Goal: Use online tool/utility: Utilize a website feature to perform a specific function

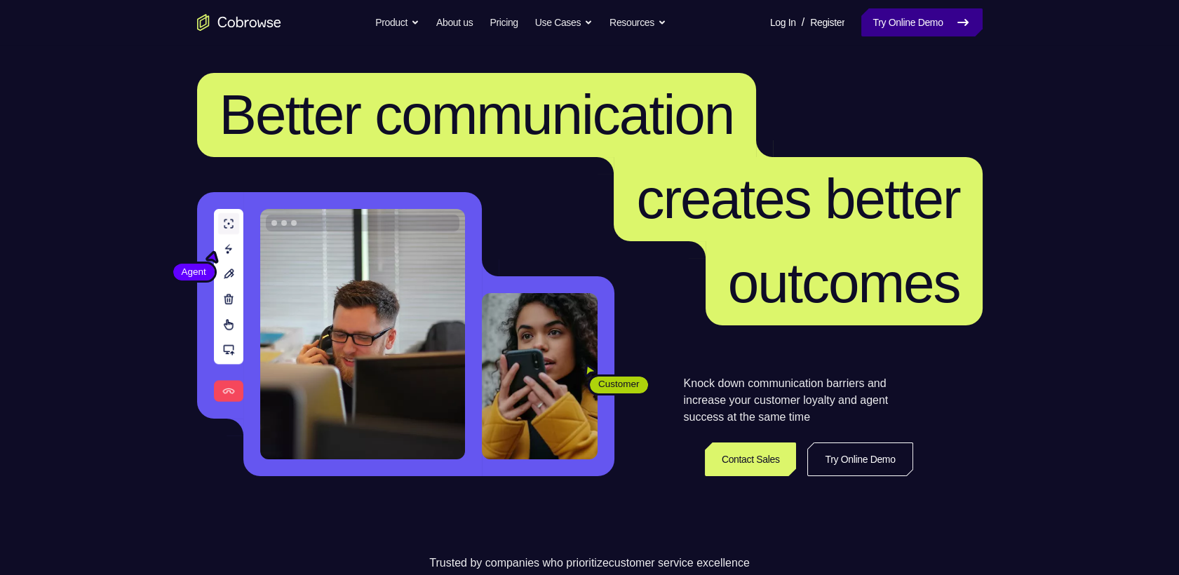
click at [945, 22] on link "Try Online Demo" at bounding box center [921, 22] width 121 height 28
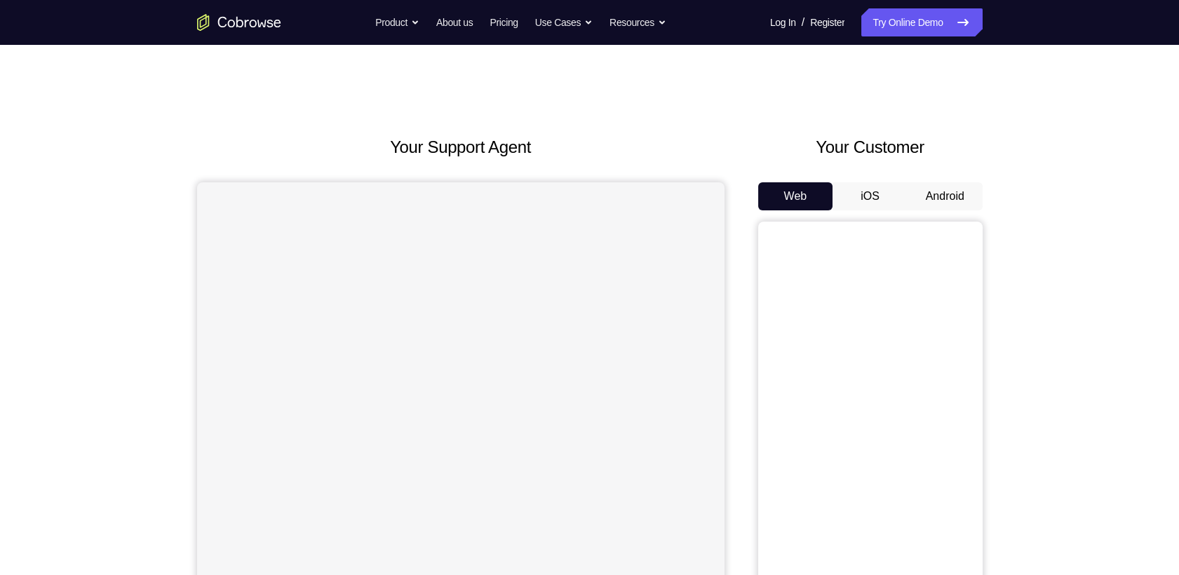
click at [934, 144] on div "Your Customer Web iOS Android" at bounding box center [870, 394] width 224 height 518
click at [938, 182] on button "Android" at bounding box center [945, 196] width 75 height 28
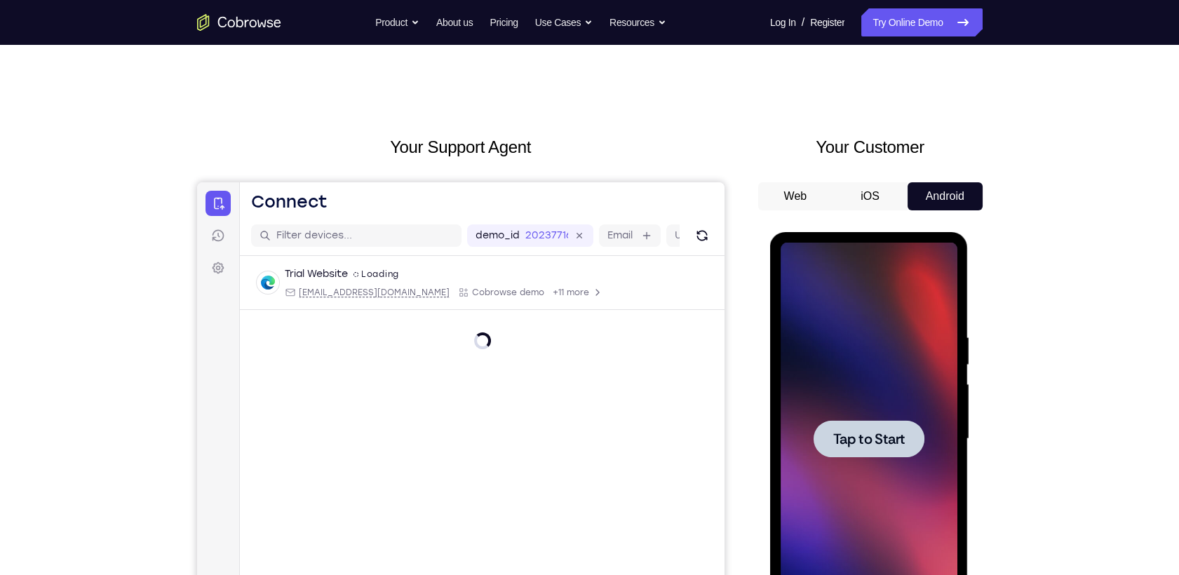
scroll to position [108, 0]
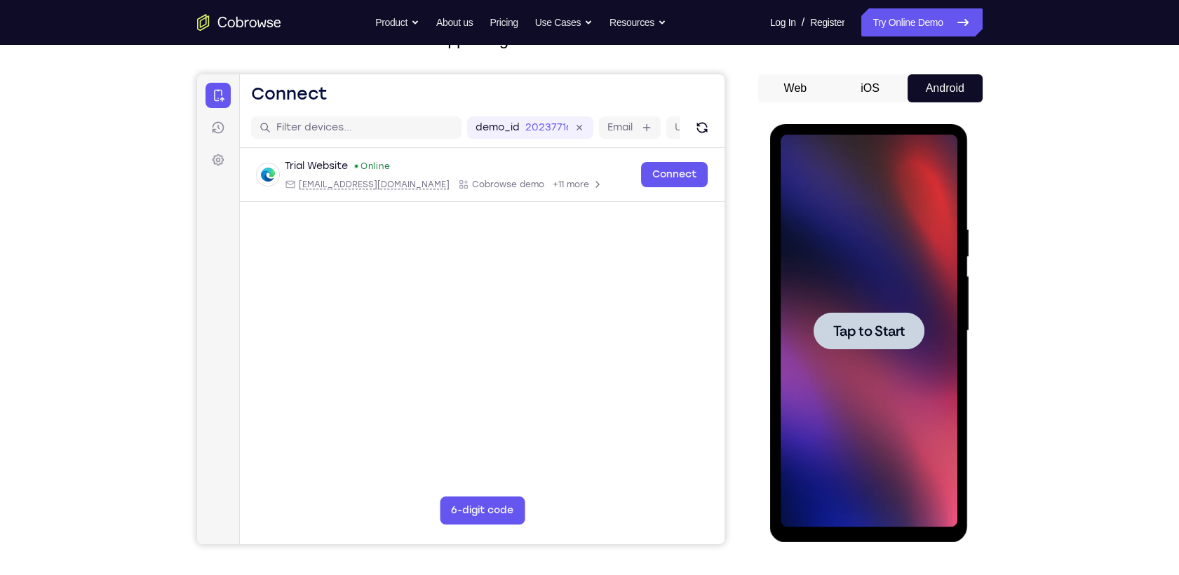
click at [860, 318] on div at bounding box center [869, 330] width 111 height 37
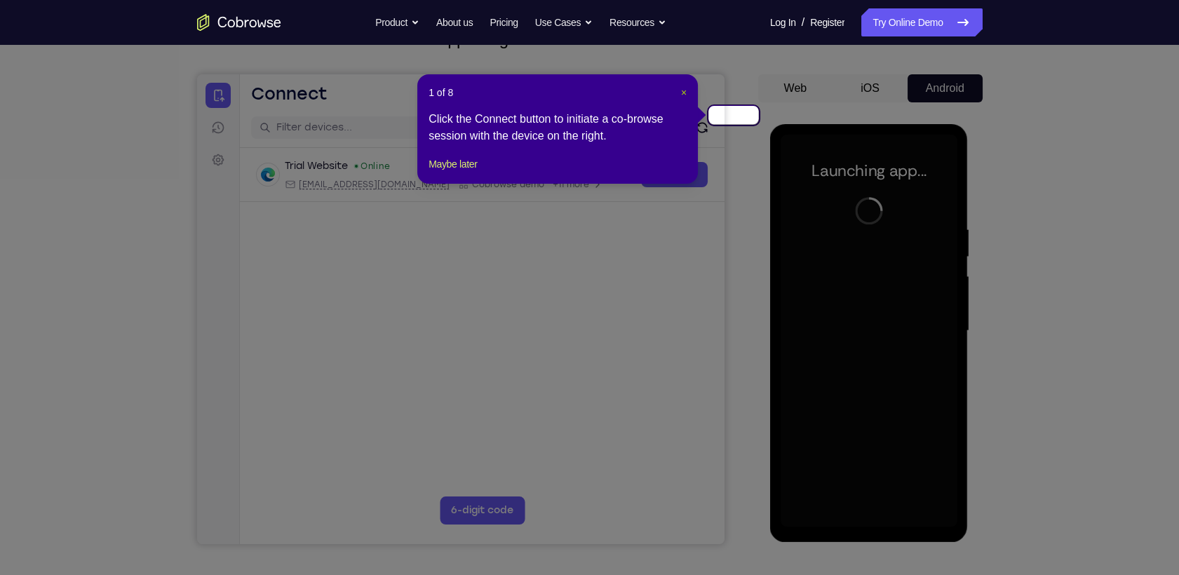
click at [687, 87] on span "×" at bounding box center [684, 92] width 6 height 11
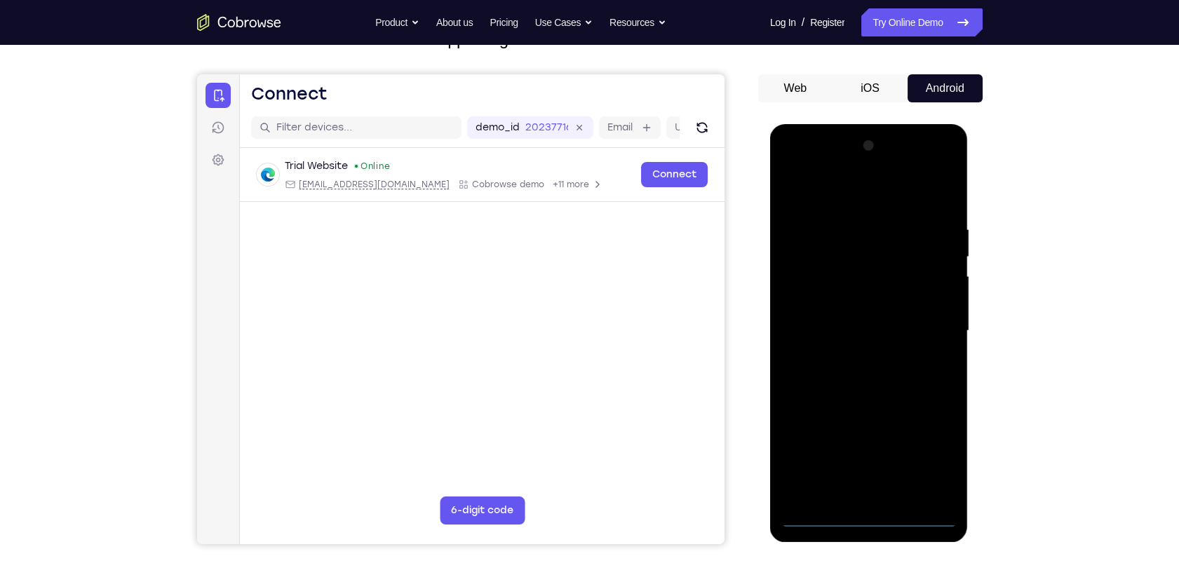
click at [876, 516] on div at bounding box center [869, 331] width 177 height 393
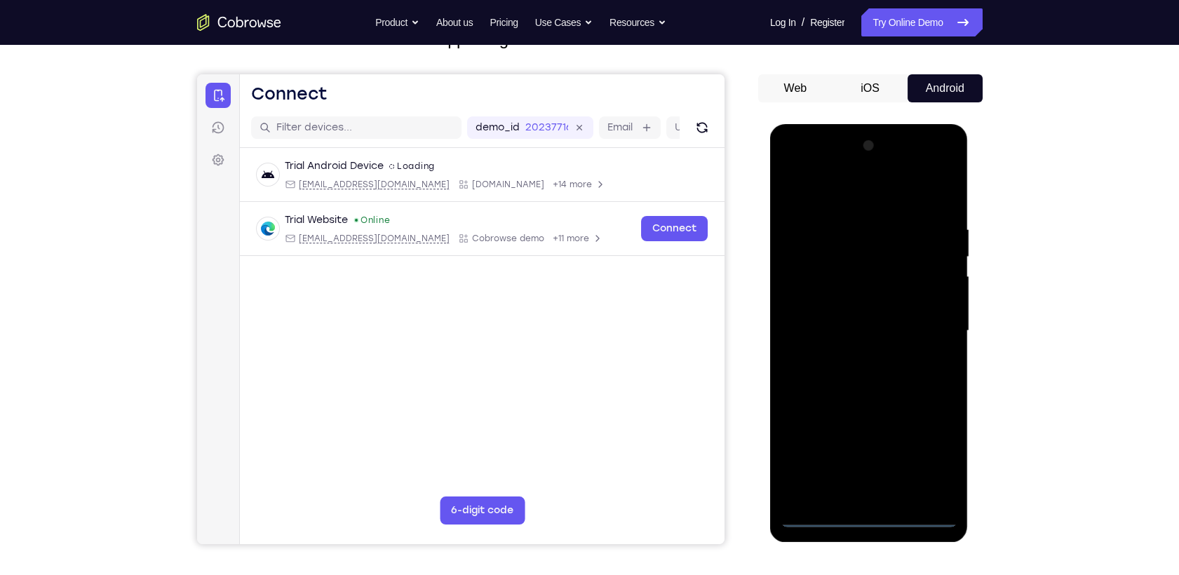
click at [927, 447] on div at bounding box center [869, 331] width 177 height 393
click at [851, 192] on div at bounding box center [869, 331] width 177 height 393
click at [929, 317] on div at bounding box center [869, 331] width 177 height 393
click at [858, 354] on div at bounding box center [869, 331] width 177 height 393
click at [859, 324] on div at bounding box center [869, 331] width 177 height 393
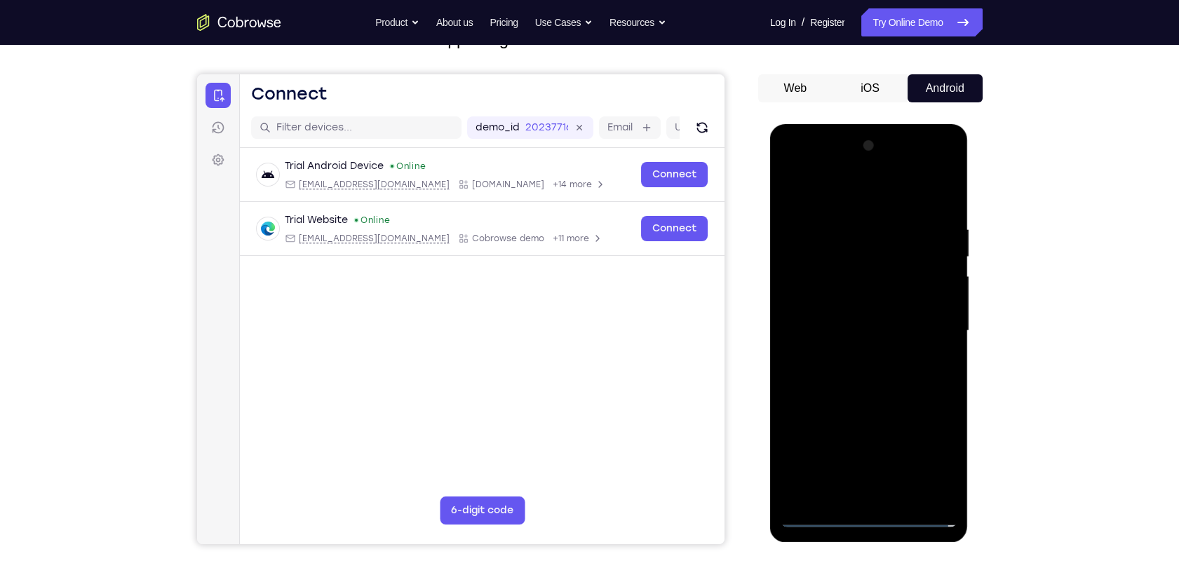
click at [844, 304] on div at bounding box center [869, 331] width 177 height 393
click at [856, 328] on div at bounding box center [869, 331] width 177 height 393
click at [891, 384] on div at bounding box center [869, 331] width 177 height 393
click at [879, 373] on div at bounding box center [869, 331] width 177 height 393
click at [880, 374] on div at bounding box center [869, 331] width 177 height 393
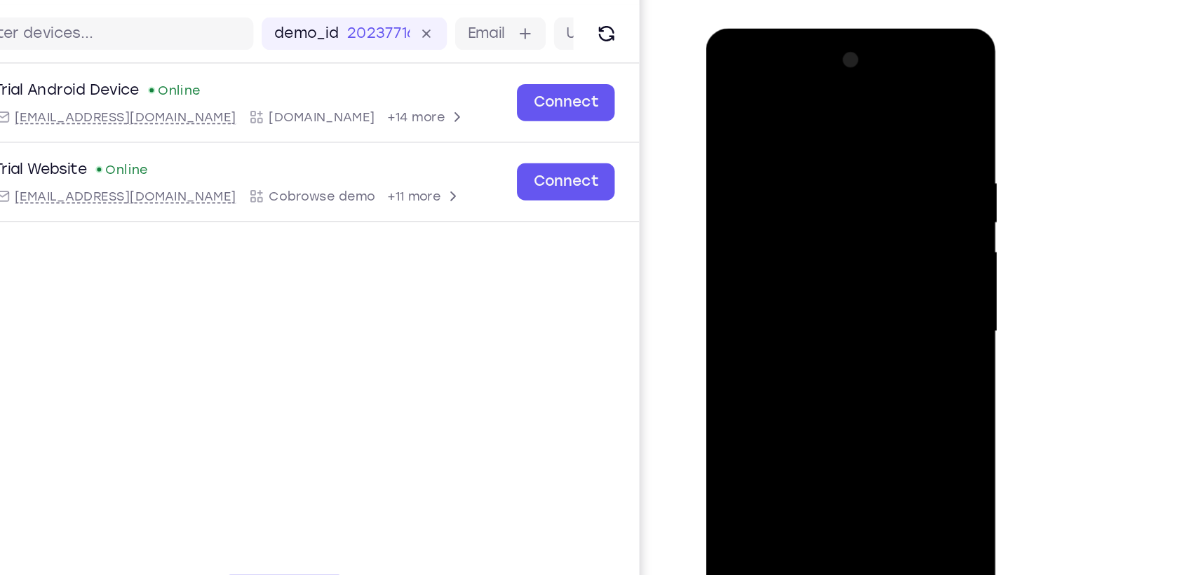
click at [887, 396] on div at bounding box center [805, 235] width 177 height 393
click at [859, 291] on div at bounding box center [805, 235] width 177 height 393
click at [878, 398] on div at bounding box center [805, 235] width 177 height 393
click at [821, 277] on div at bounding box center [805, 235] width 177 height 393
click at [782, 184] on div at bounding box center [805, 235] width 177 height 393
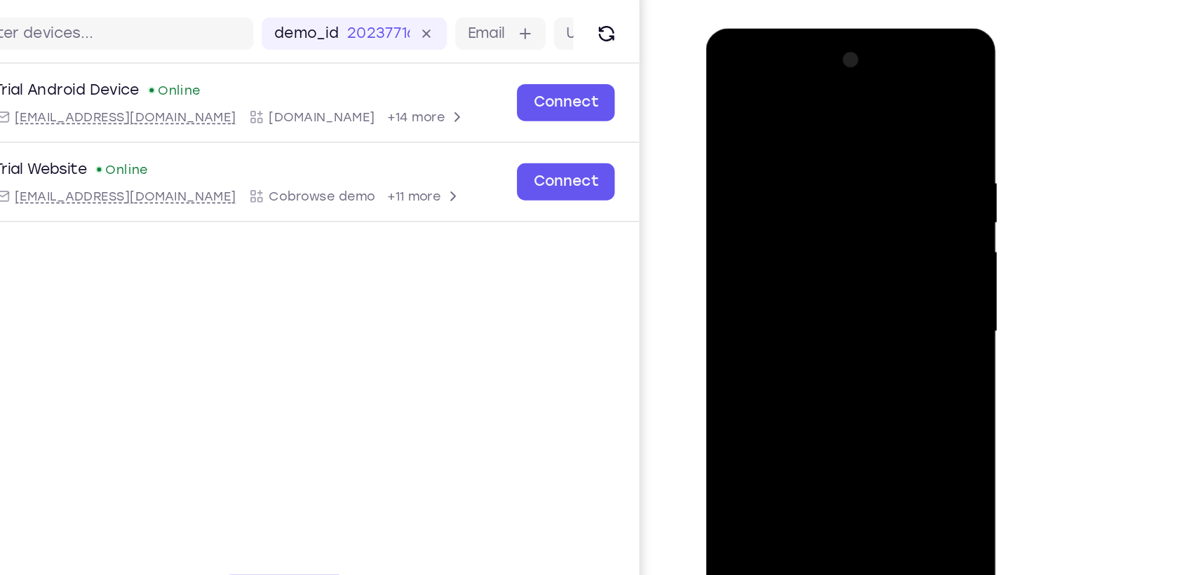
click at [786, 229] on div at bounding box center [805, 235] width 177 height 393
drag, startPoint x: 735, startPoint y: 95, endPoint x: 1011, endPoint y: 135, distance: 279.2
click at [906, 135] on html "Online web based iOS Simulators and Android Emulators. Run iPhone, iPad, Mobile…" at bounding box center [806, 238] width 200 height 421
click at [870, 398] on div at bounding box center [805, 235] width 177 height 393
click at [748, 393] on div at bounding box center [805, 235] width 177 height 393
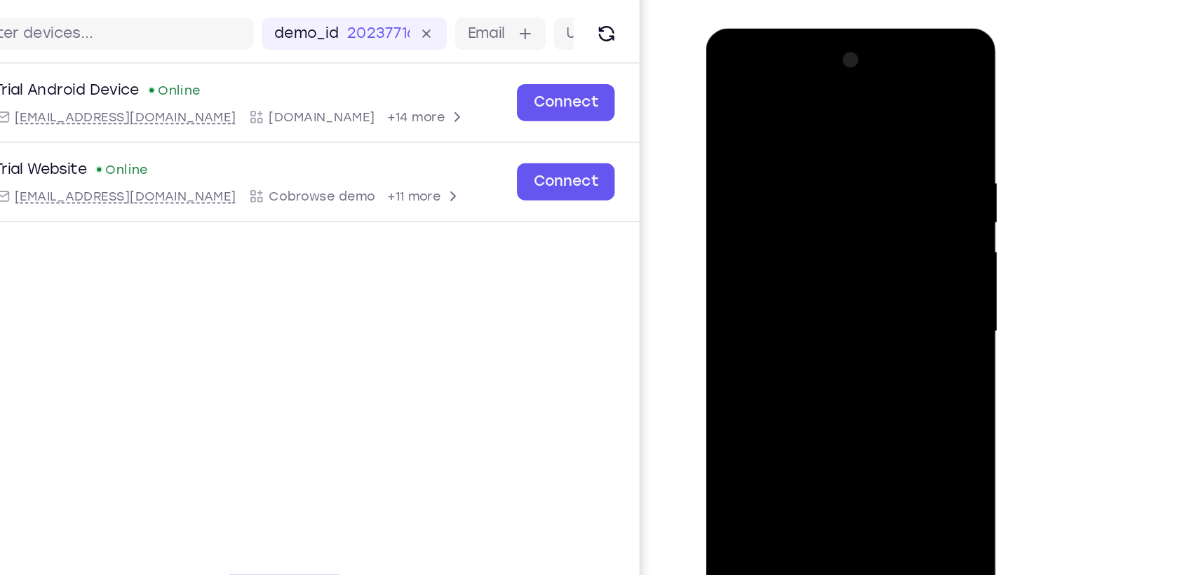
click at [880, 99] on div at bounding box center [805, 235] width 177 height 393
click at [731, 93] on div at bounding box center [805, 235] width 177 height 393
drag, startPoint x: 812, startPoint y: 336, endPoint x: 840, endPoint y: 174, distance: 164.4
click at [840, 174] on div at bounding box center [805, 235] width 177 height 393
click at [773, 392] on div at bounding box center [805, 235] width 177 height 393
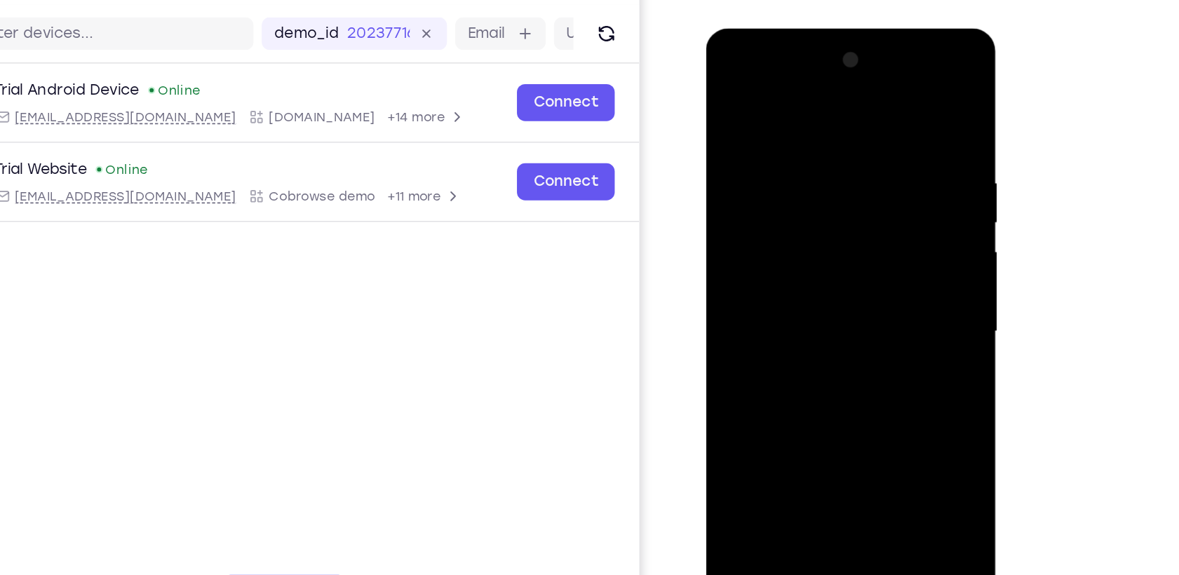
click at [765, 95] on div at bounding box center [805, 235] width 177 height 393
click at [880, 119] on div at bounding box center [805, 235] width 177 height 393
click at [881, 195] on div at bounding box center [805, 235] width 177 height 393
click at [821, 221] on div at bounding box center [805, 235] width 177 height 393
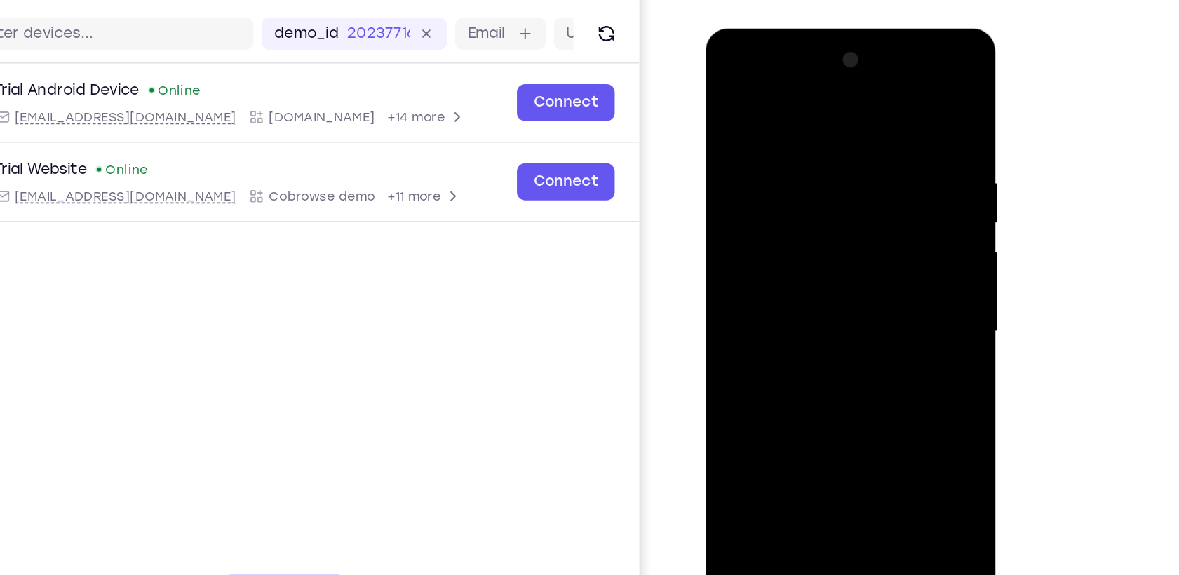
drag, startPoint x: 808, startPoint y: 140, endPoint x: 800, endPoint y: 252, distance: 112.5
click at [800, 252] on div at bounding box center [805, 235] width 177 height 393
drag, startPoint x: 812, startPoint y: 140, endPoint x: 808, endPoint y: 339, distance: 199.9
click at [808, 339] on div at bounding box center [805, 235] width 177 height 393
click at [828, 280] on div at bounding box center [805, 235] width 177 height 393
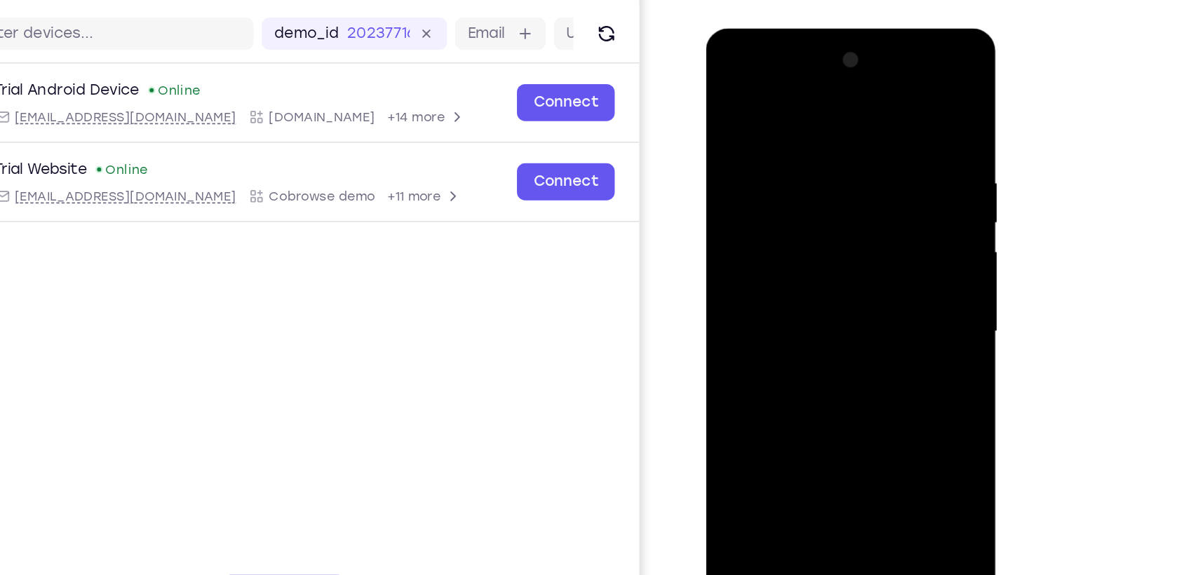
click at [883, 337] on div at bounding box center [805, 235] width 177 height 393
click at [749, 335] on div at bounding box center [805, 235] width 177 height 393
click at [732, 91] on div at bounding box center [805, 235] width 177 height 393
drag, startPoint x: 872, startPoint y: 328, endPoint x: 753, endPoint y: 330, distance: 119.3
click at [753, 330] on div at bounding box center [805, 235] width 177 height 393
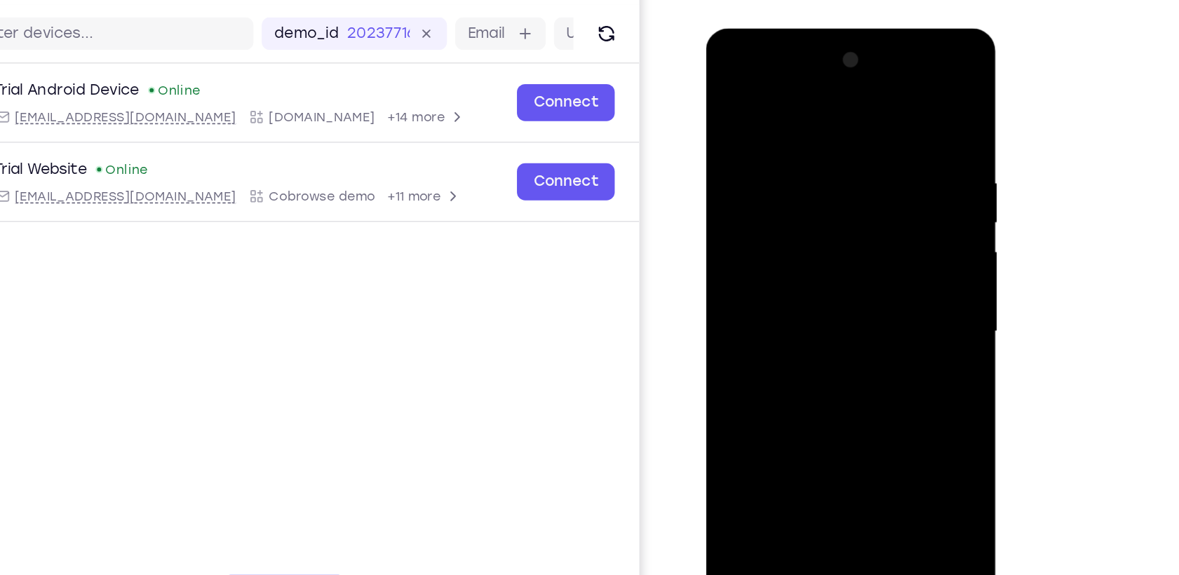
drag, startPoint x: 863, startPoint y: 329, endPoint x: 775, endPoint y: 332, distance: 88.4
click at [775, 332] on div at bounding box center [805, 235] width 177 height 393
drag, startPoint x: 873, startPoint y: 328, endPoint x: 891, endPoint y: 332, distance: 19.6
click at [891, 332] on div at bounding box center [805, 235] width 177 height 393
drag, startPoint x: 758, startPoint y: 339, endPoint x: 824, endPoint y: 338, distance: 65.9
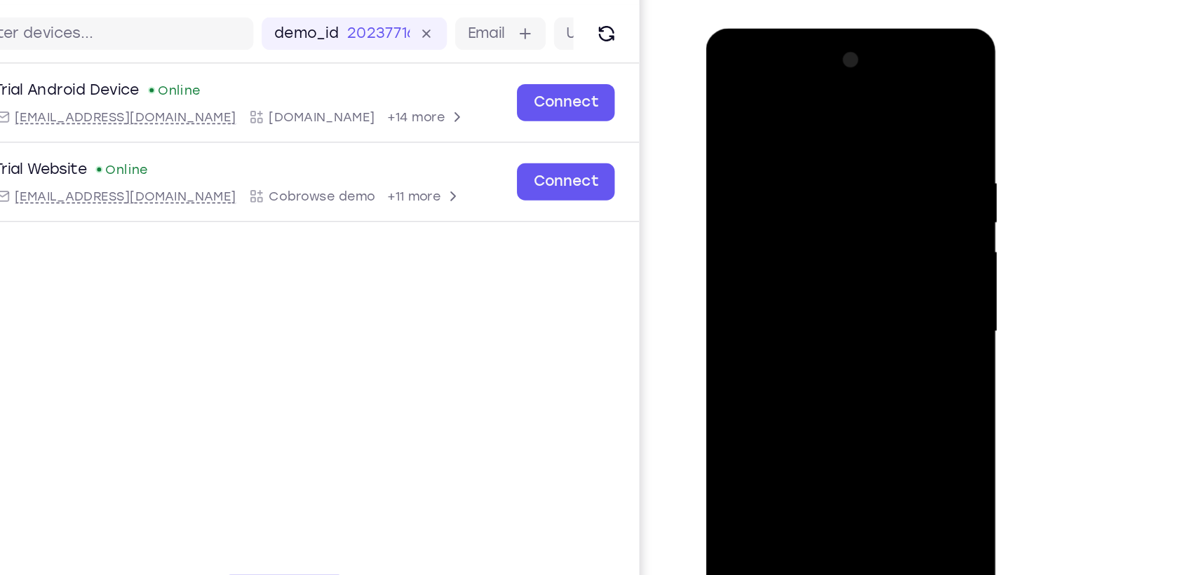
click at [824, 338] on div at bounding box center [805, 235] width 177 height 393
click at [888, 328] on div at bounding box center [805, 235] width 177 height 393
click at [760, 335] on div at bounding box center [805, 235] width 177 height 393
click at [829, 187] on div at bounding box center [805, 235] width 177 height 393
click at [733, 96] on div at bounding box center [805, 235] width 177 height 393
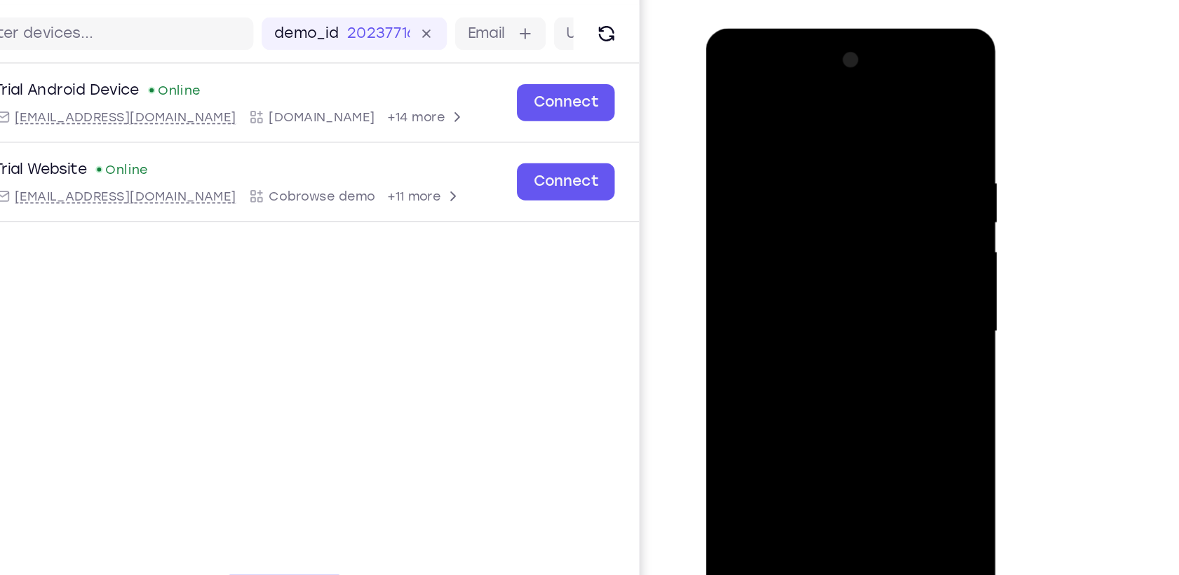
drag, startPoint x: 835, startPoint y: 325, endPoint x: 842, endPoint y: 266, distance: 59.3
click at [842, 266] on div at bounding box center [805, 235] width 177 height 393
drag, startPoint x: 871, startPoint y: 290, endPoint x: 744, endPoint y: 299, distance: 127.2
click at [744, 299] on div at bounding box center [805, 235] width 177 height 393
drag, startPoint x: 856, startPoint y: 285, endPoint x: 755, endPoint y: 287, distance: 101.0
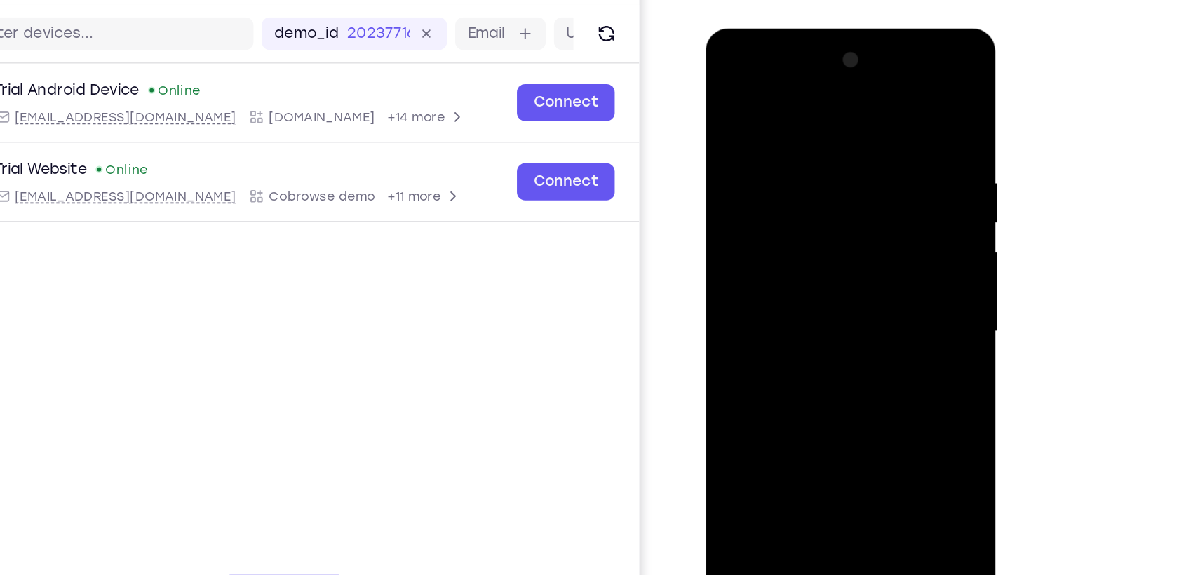
click at [755, 287] on div at bounding box center [805, 235] width 177 height 393
drag, startPoint x: 880, startPoint y: 279, endPoint x: 781, endPoint y: 283, distance: 98.3
click at [781, 283] on div at bounding box center [805, 235] width 177 height 393
drag, startPoint x: 841, startPoint y: 287, endPoint x: 774, endPoint y: 285, distance: 66.7
click at [774, 285] on div at bounding box center [805, 235] width 177 height 393
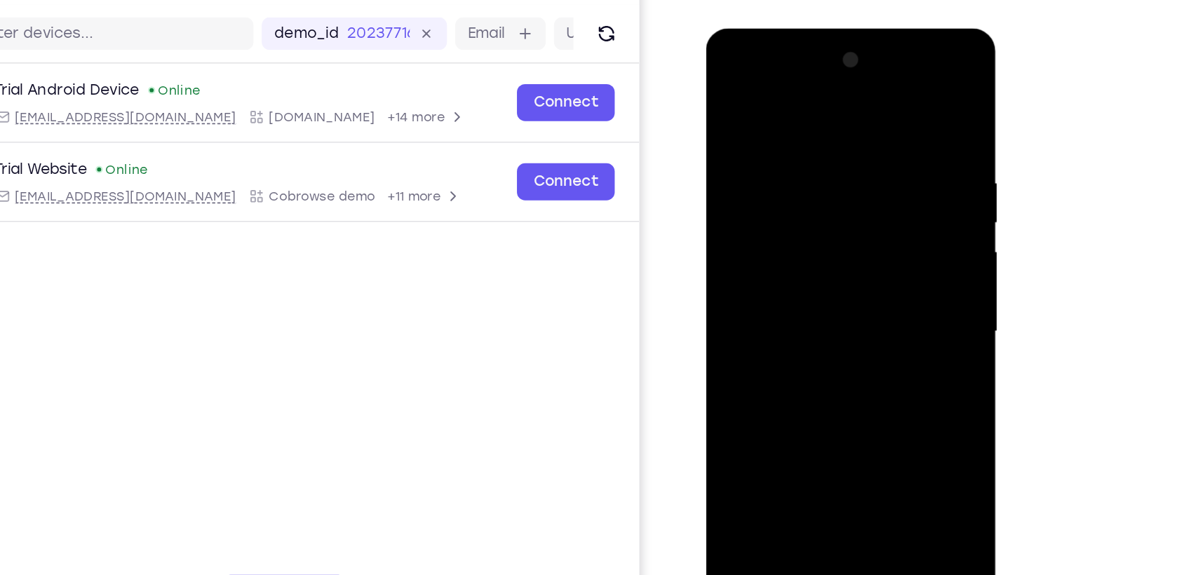
drag, startPoint x: 847, startPoint y: 285, endPoint x: 743, endPoint y: 288, distance: 104.5
click at [743, 288] on div at bounding box center [805, 235] width 177 height 393
click at [765, 274] on div at bounding box center [805, 235] width 177 height 393
drag, startPoint x: 819, startPoint y: 132, endPoint x: 821, endPoint y: 212, distance: 80.0
click at [821, 212] on div at bounding box center [805, 235] width 177 height 393
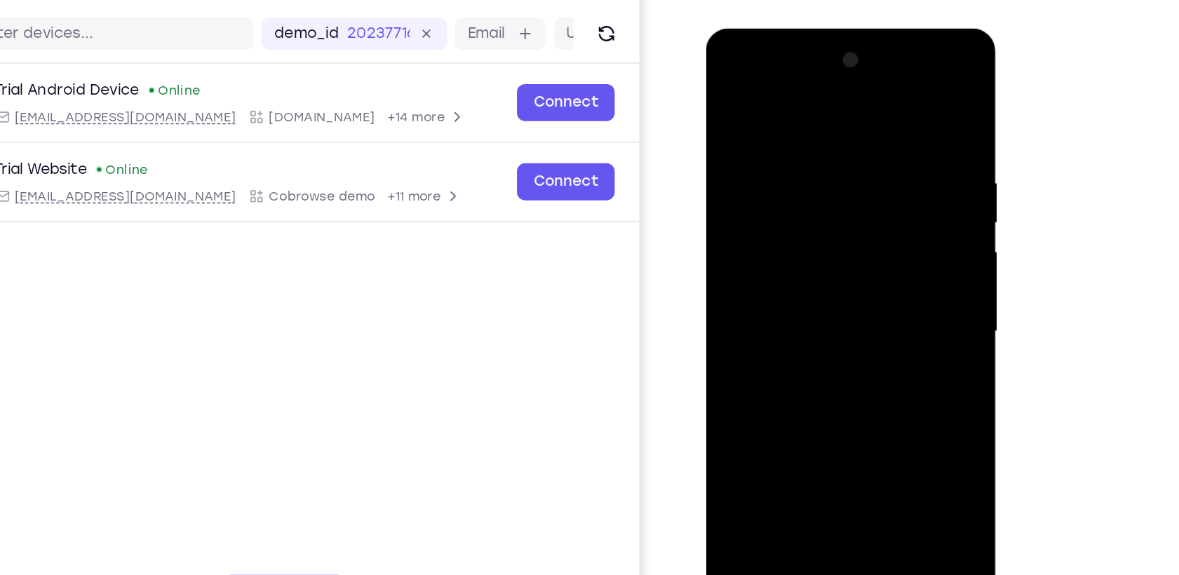
click at [730, 89] on div at bounding box center [805, 235] width 177 height 393
click at [774, 404] on div at bounding box center [805, 235] width 177 height 393
click at [737, 402] on div at bounding box center [805, 235] width 177 height 393
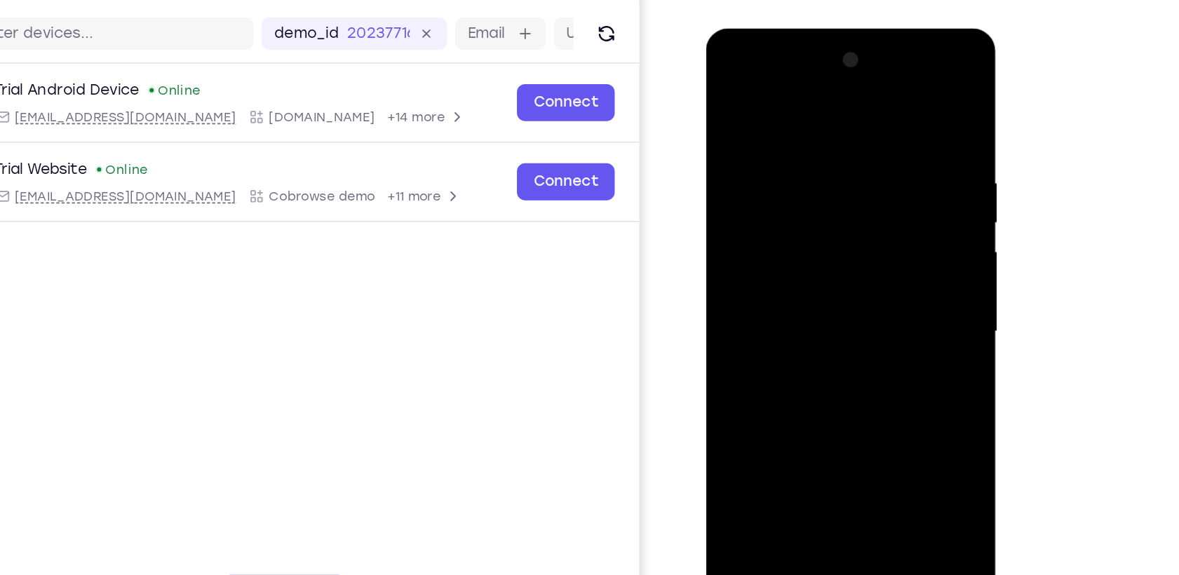
click at [737, 402] on div at bounding box center [805, 235] width 177 height 393
drag, startPoint x: 809, startPoint y: 97, endPoint x: 814, endPoint y: 239, distance: 141.8
click at [814, 239] on div at bounding box center [805, 235] width 177 height 393
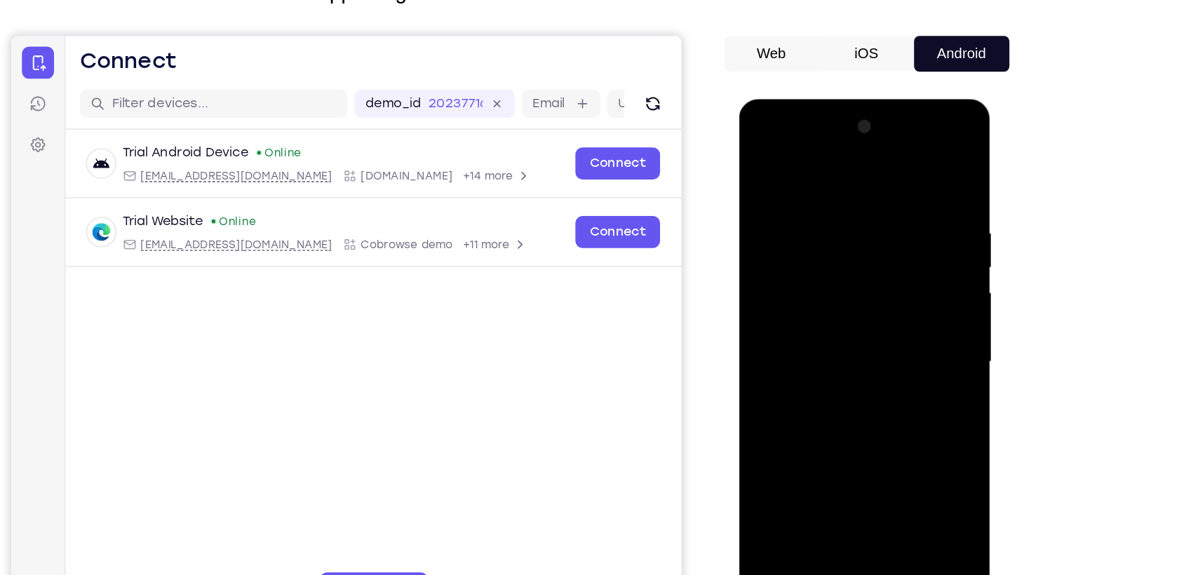
click at [898, 466] on div at bounding box center [838, 305] width 177 height 393
click at [772, 474] on div at bounding box center [838, 305] width 177 height 393
click at [868, 469] on div at bounding box center [838, 305] width 177 height 393
click at [844, 384] on div at bounding box center [838, 305] width 177 height 393
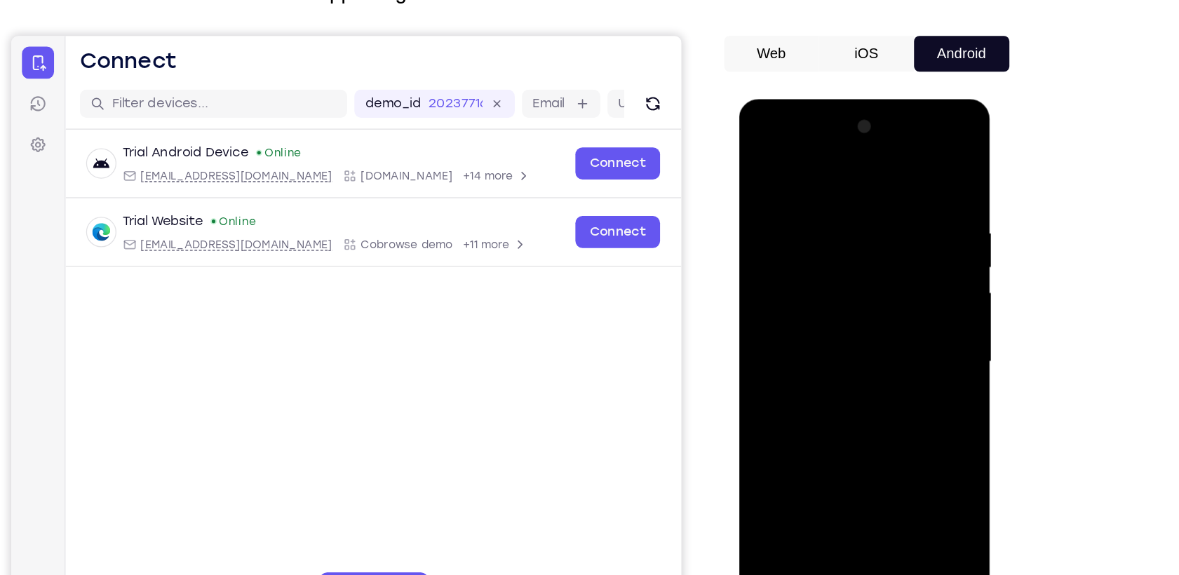
click at [760, 161] on div at bounding box center [838, 305] width 177 height 393
